Goal: Communication & Community: Participate in discussion

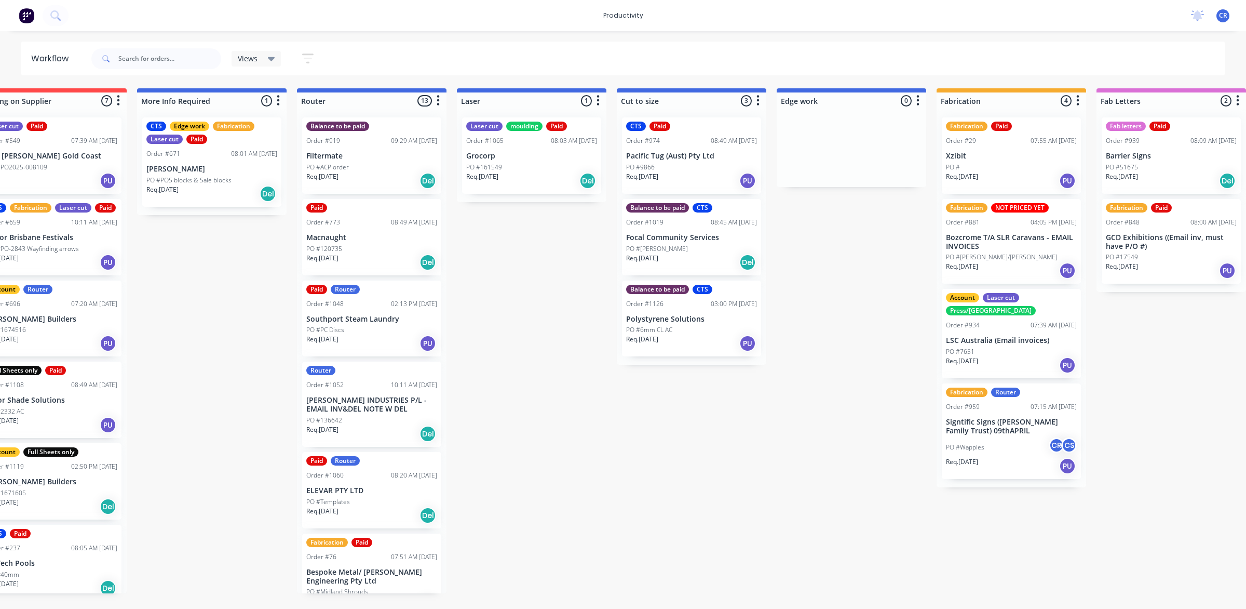
click at [374, 234] on p "Macnaught" at bounding box center [371, 237] width 131 height 9
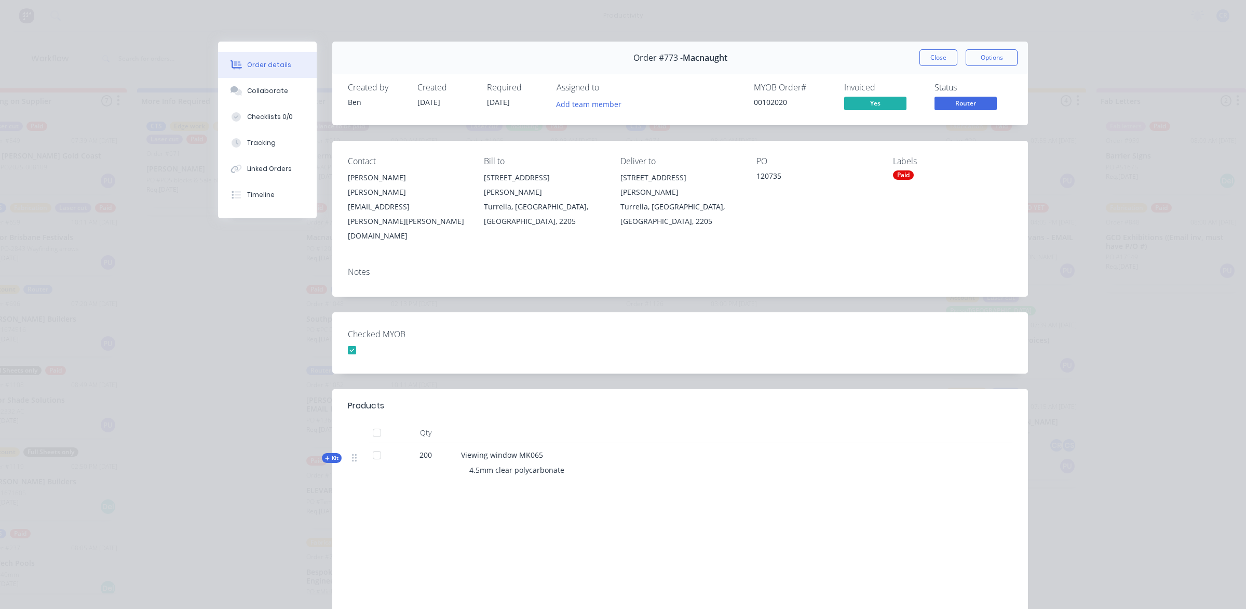
click at [374, 445] on div at bounding box center [377, 455] width 21 height 21
click at [373, 445] on div at bounding box center [377, 455] width 21 height 21
click at [369, 473] on div "Products Qty Kit 200 Viewing window MK065 4.5mm clear polycarbonate Labour $423…" at bounding box center [680, 522] width 696 height 266
click at [368, 445] on div at bounding box center [377, 455] width 21 height 21
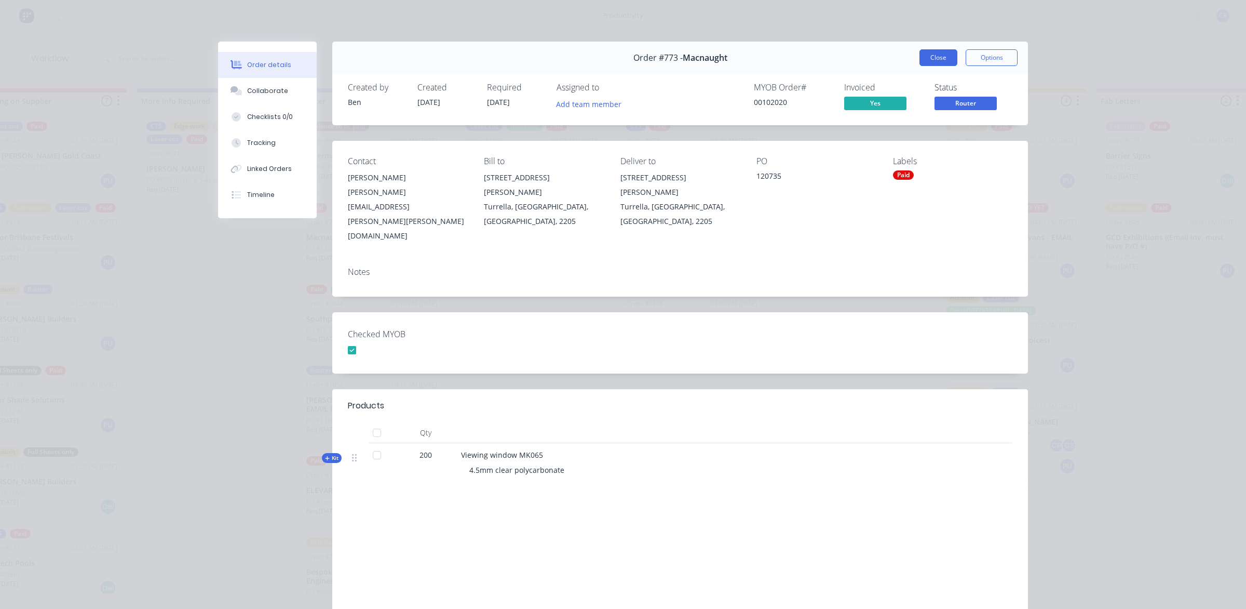
click at [928, 56] on button "Close" at bounding box center [939, 57] width 38 height 17
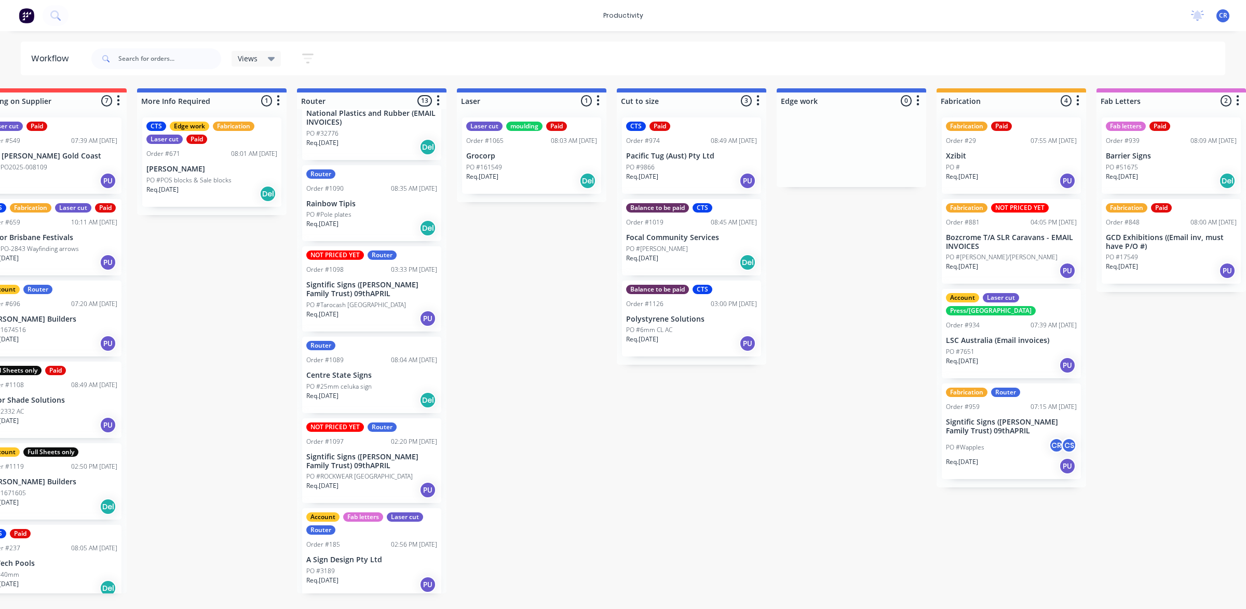
scroll to position [626, 0]
click at [366, 461] on p "Signtific Signs ([PERSON_NAME] Family Trust) 09thAPRIL" at bounding box center [371, 460] width 131 height 18
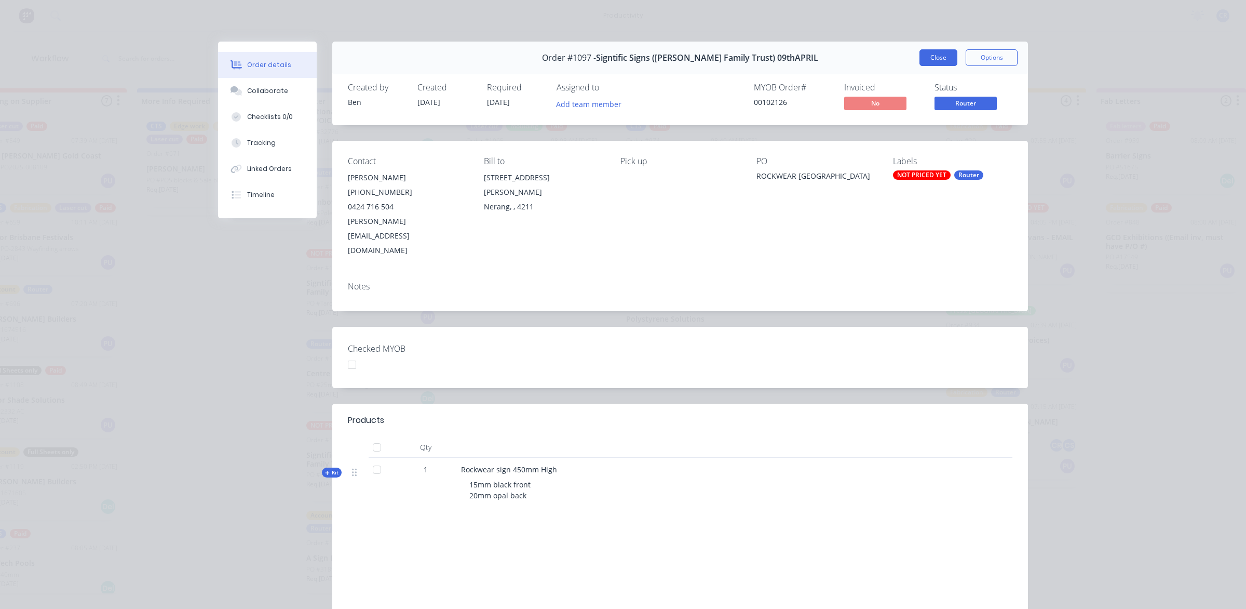
click at [928, 64] on button "Close" at bounding box center [939, 57] width 38 height 17
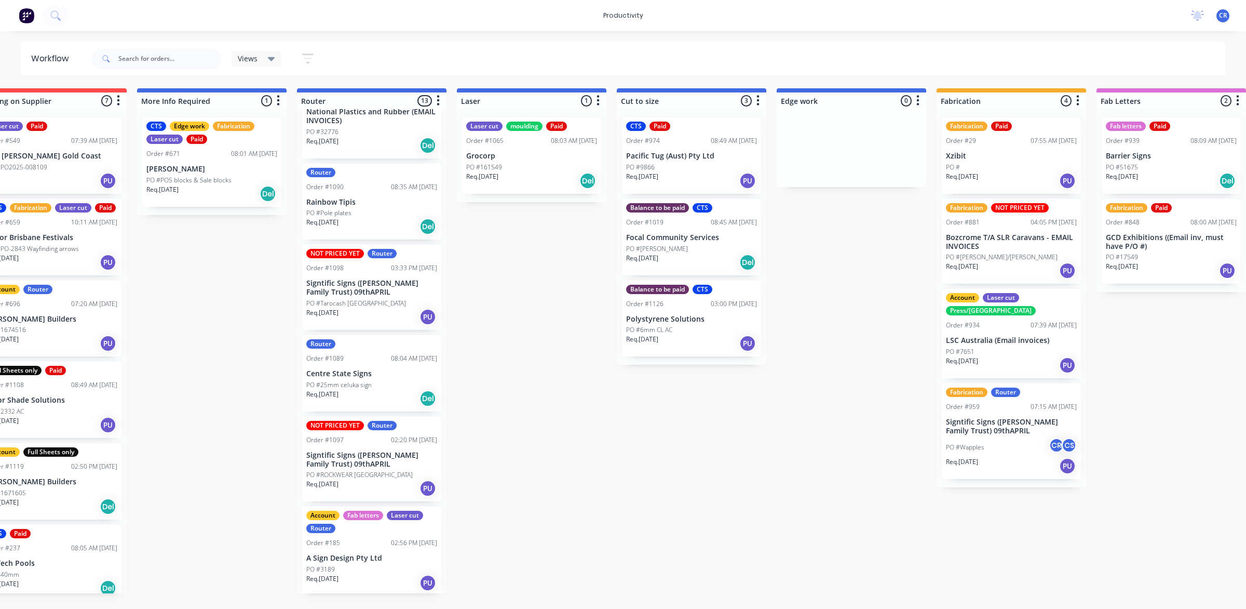
click at [368, 580] on div "Req. [DATE] PU" at bounding box center [371, 583] width 131 height 18
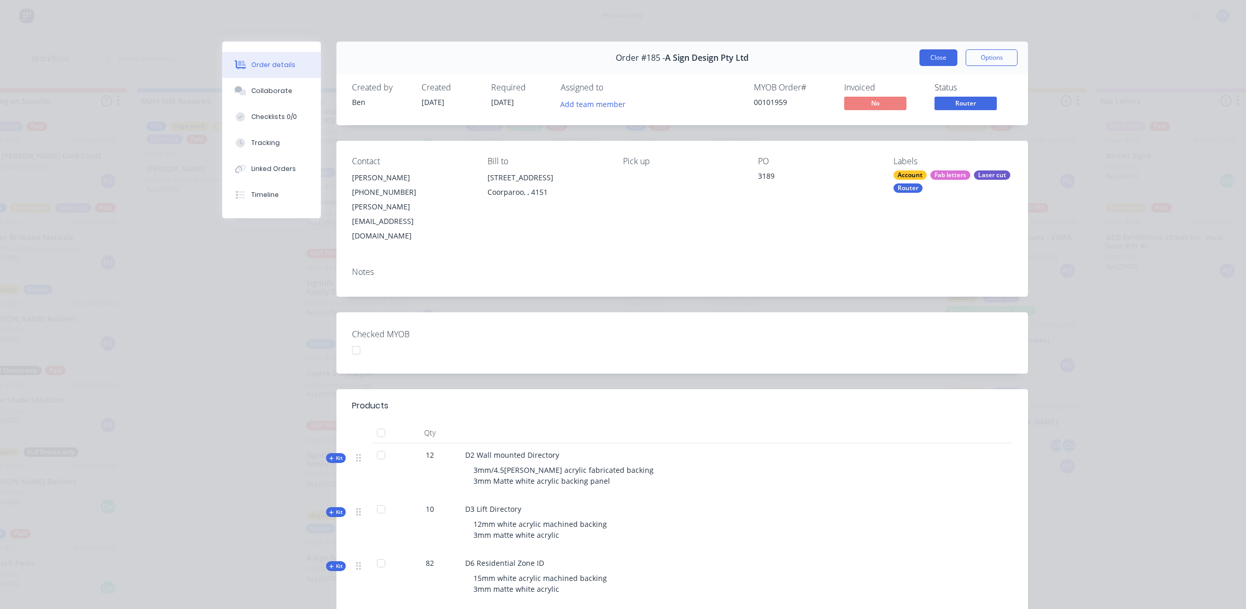
click at [930, 52] on button "Close" at bounding box center [939, 57] width 38 height 17
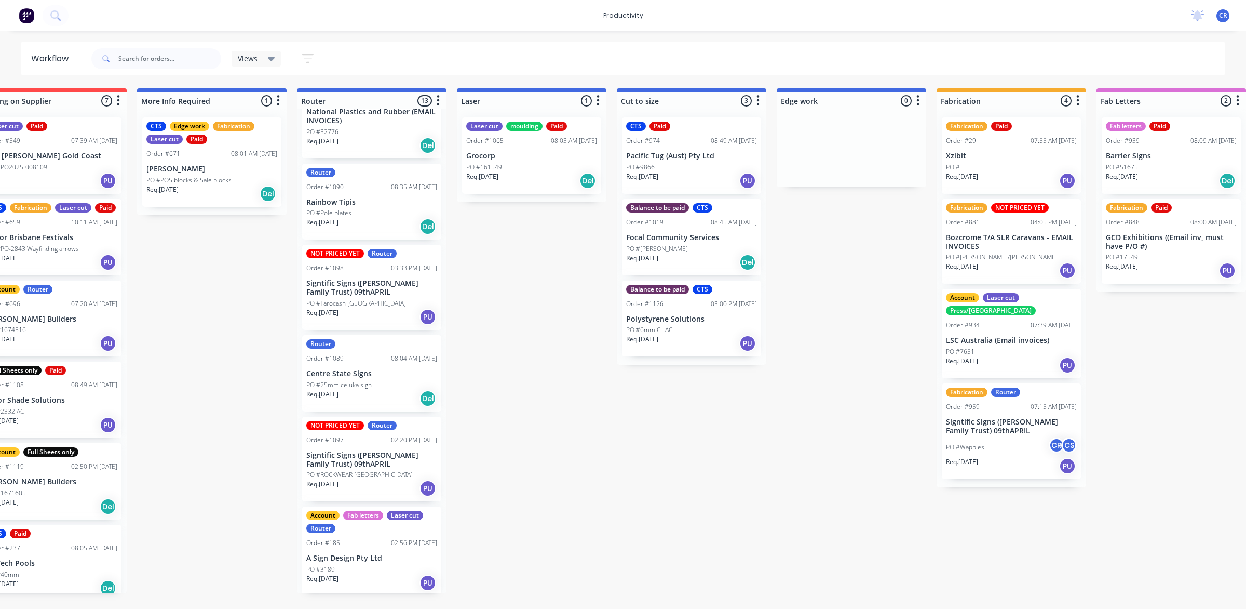
click at [775, 40] on div "productivity productivity Workflow Planner Delivery Scheduling Timesheets No ne…" at bounding box center [258, 273] width 1246 height 546
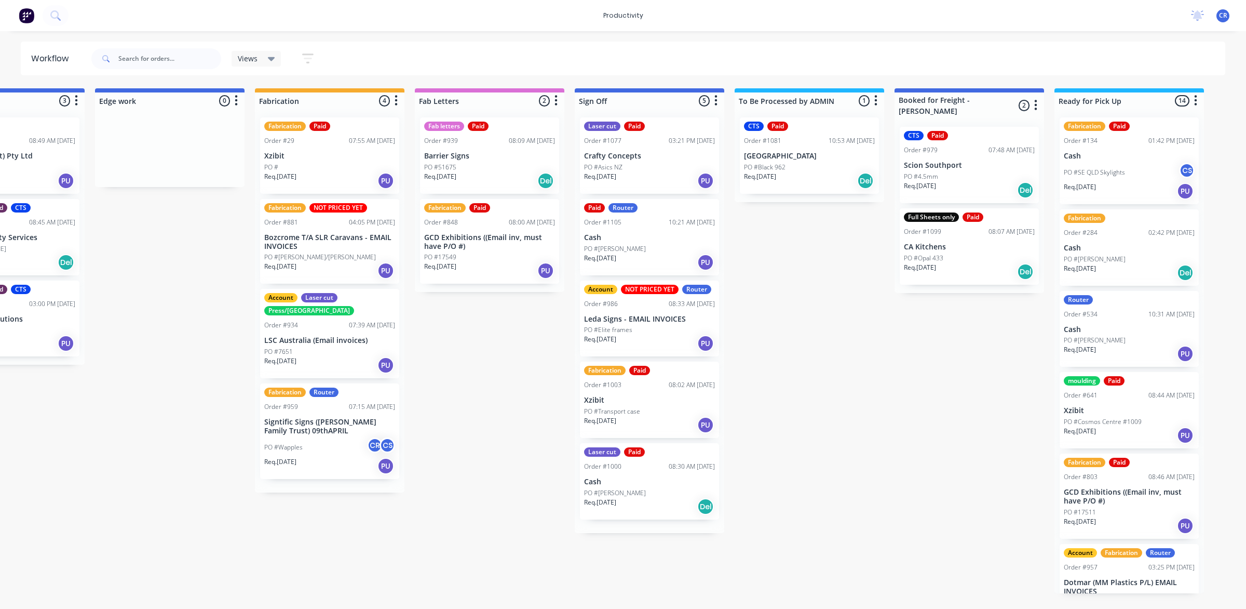
scroll to position [0, 1238]
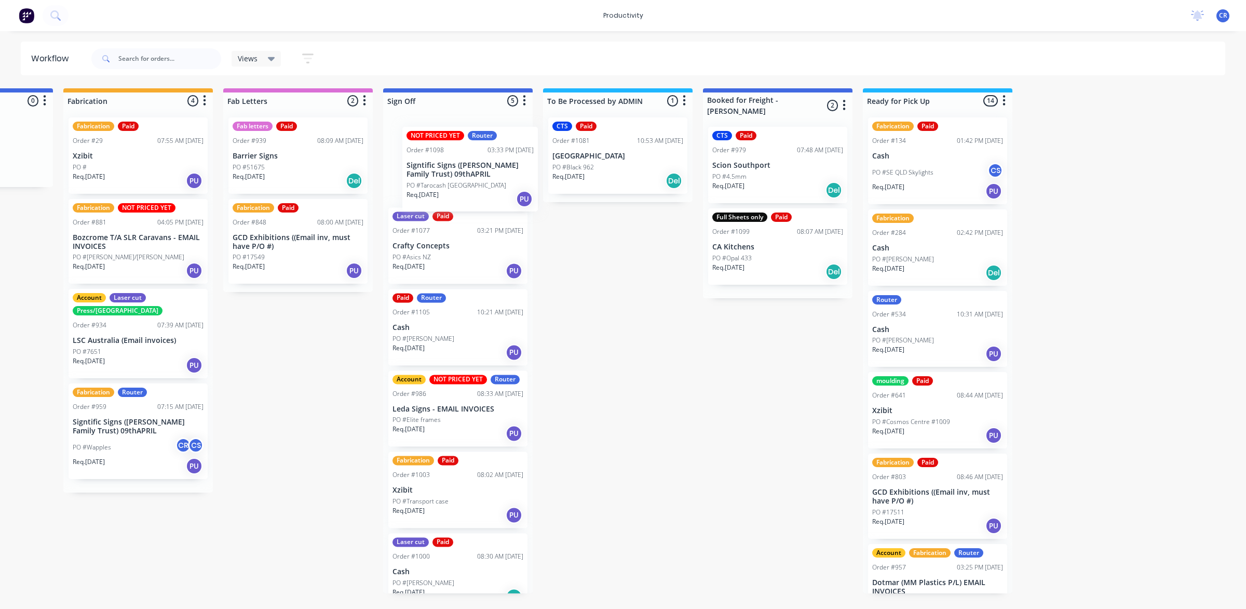
drag, startPoint x: 351, startPoint y: 294, endPoint x: 454, endPoint y: 177, distance: 156.4
click at [453, 174] on p "PO #Tarocash [GEOGRAPHIC_DATA]" at bounding box center [443, 175] width 100 height 9
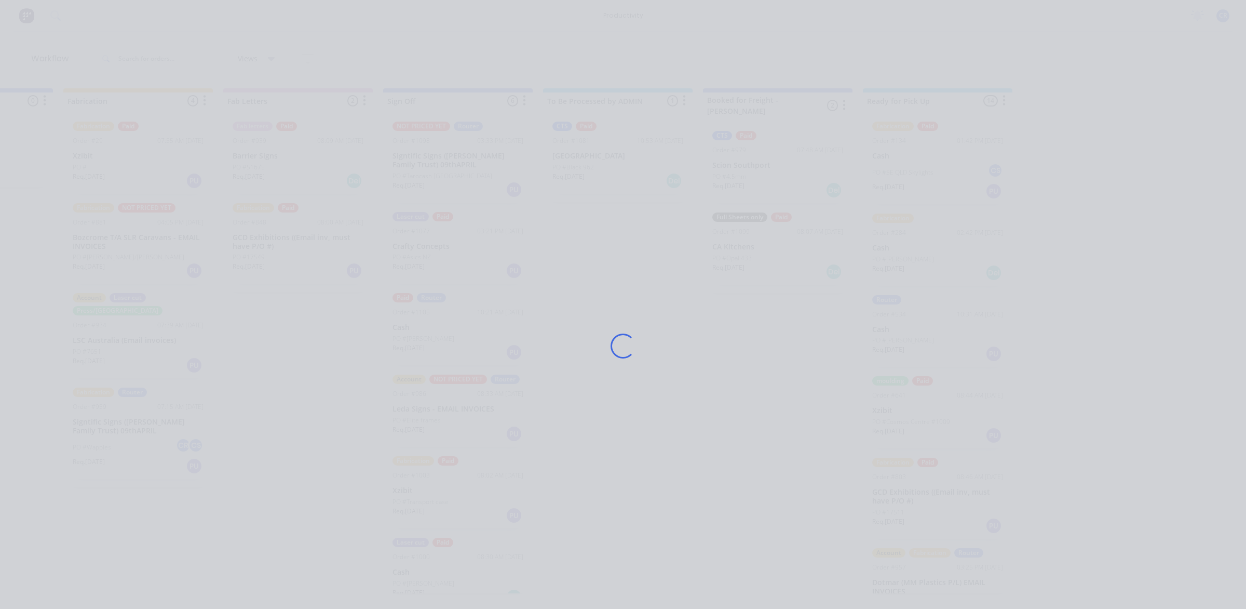
scroll to position [536, 0]
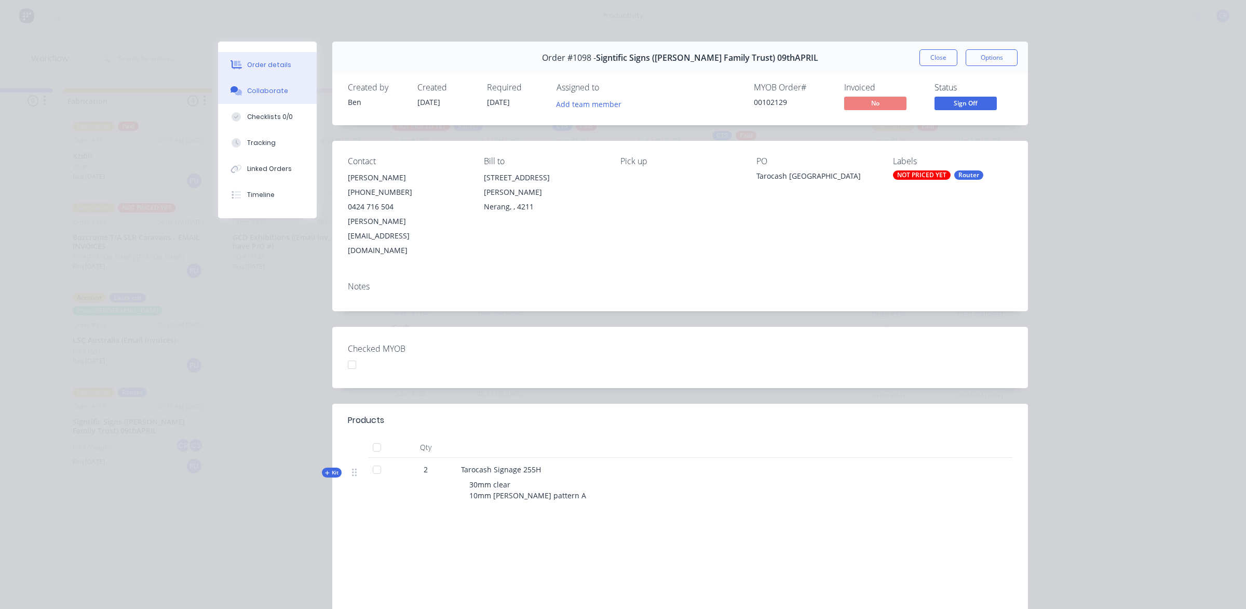
click at [281, 96] on button "Collaborate" at bounding box center [267, 91] width 99 height 26
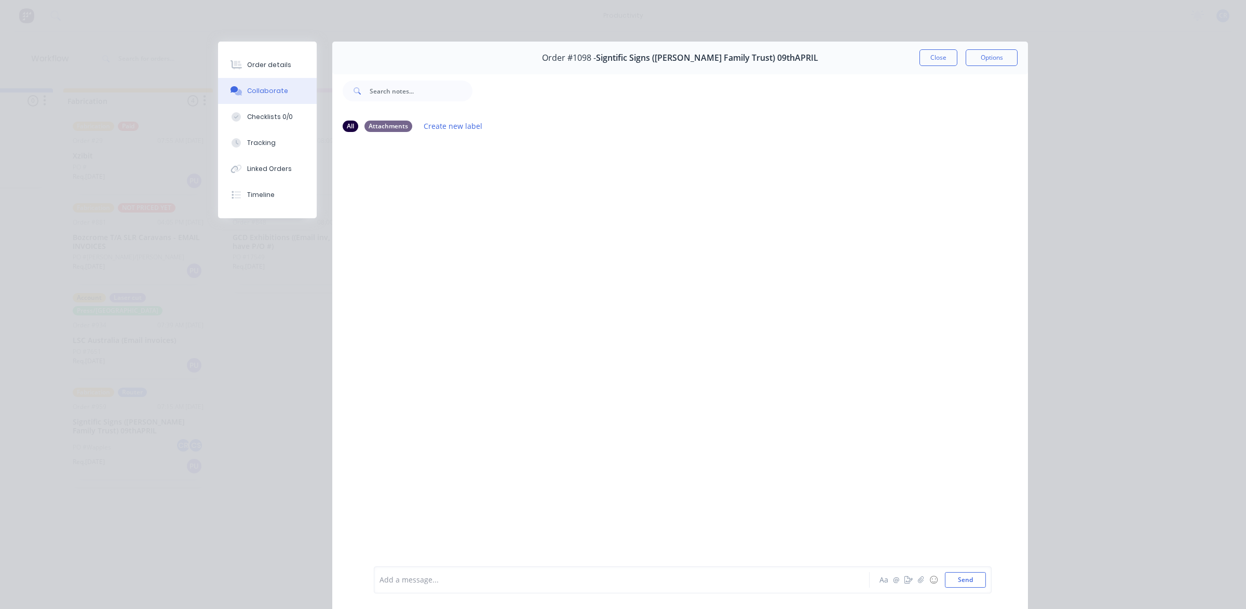
click at [429, 572] on div "Add a message..." at bounding box center [607, 580] width 455 height 16
click at [959, 584] on button "Send" at bounding box center [965, 580] width 41 height 16
click at [778, 582] on div at bounding box center [607, 579] width 454 height 11
click at [449, 582] on div "@ben" at bounding box center [607, 579] width 454 height 11
click at [639, 578] on div "@Ben CNC = 140mins MATERIAL = 1300mm x 750mm 10mm OPAL" at bounding box center [607, 579] width 454 height 11
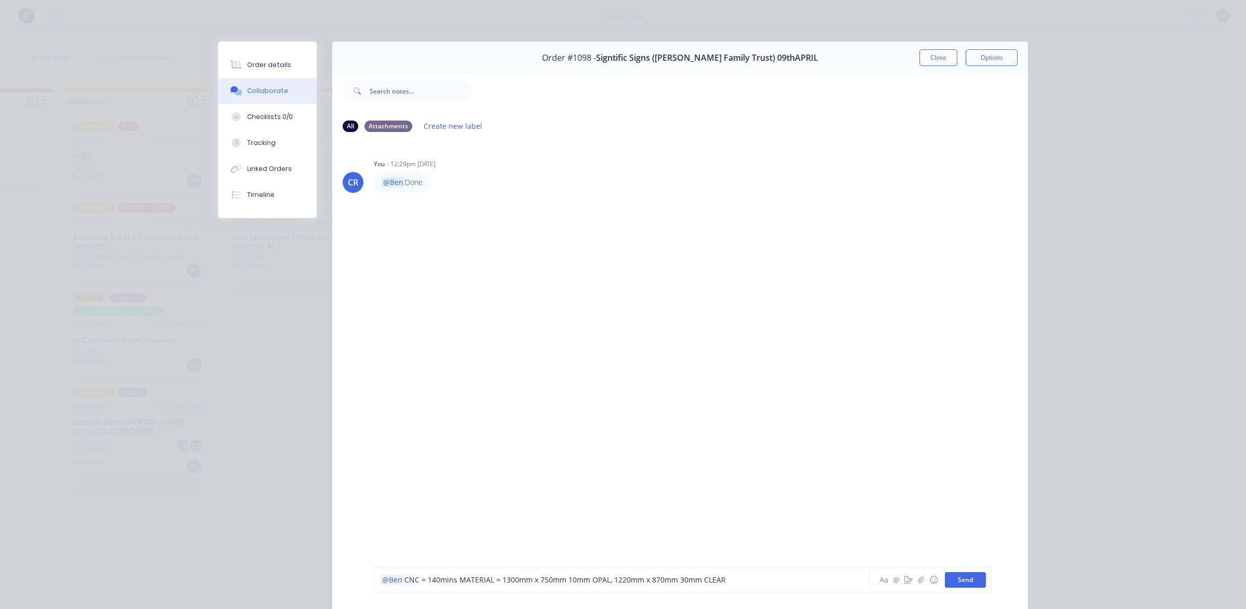
click at [967, 578] on button "Send" at bounding box center [965, 580] width 41 height 16
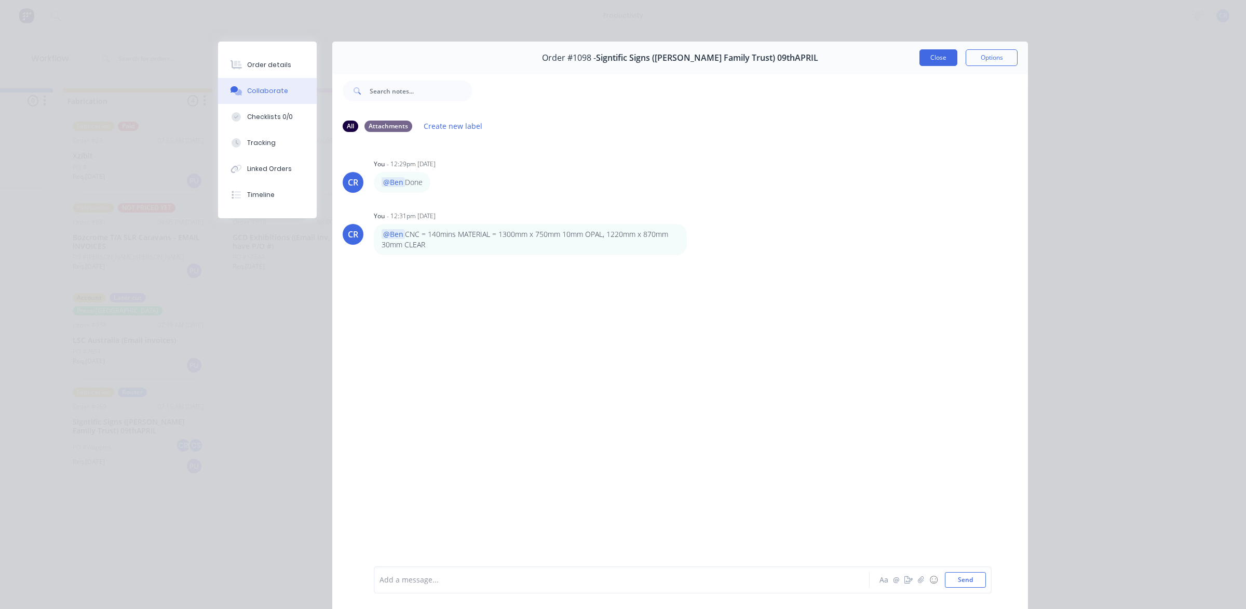
click at [940, 59] on button "Close" at bounding box center [939, 57] width 38 height 17
